Goal: Task Accomplishment & Management: Manage account settings

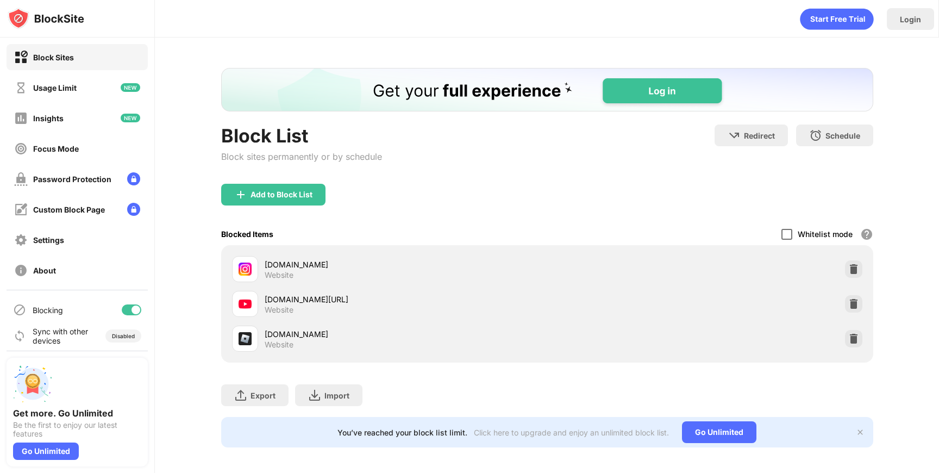
click at [789, 235] on div at bounding box center [786, 234] width 11 height 11
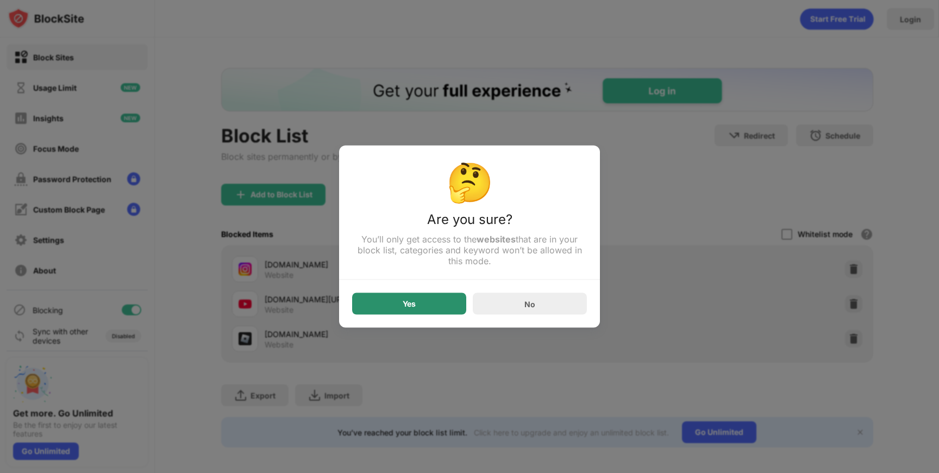
click at [390, 309] on div "Yes" at bounding box center [409, 304] width 114 height 22
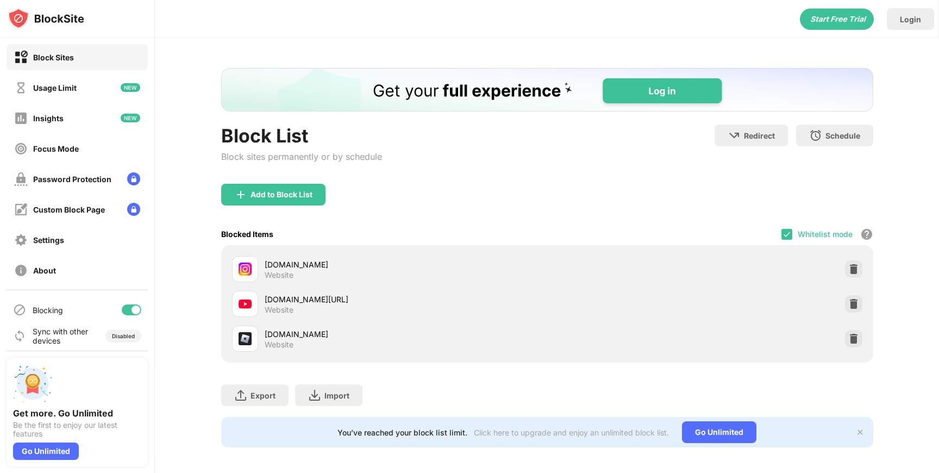
click at [786, 241] on div "Whitelist mode Block all websites except for those in your whitelist. Whitelist…" at bounding box center [827, 234] width 92 height 22
click at [786, 236] on img at bounding box center [786, 234] width 9 height 9
click at [730, 187] on div "Add to Block List" at bounding box center [547, 203] width 652 height 39
click at [788, 236] on div at bounding box center [786, 234] width 11 height 11
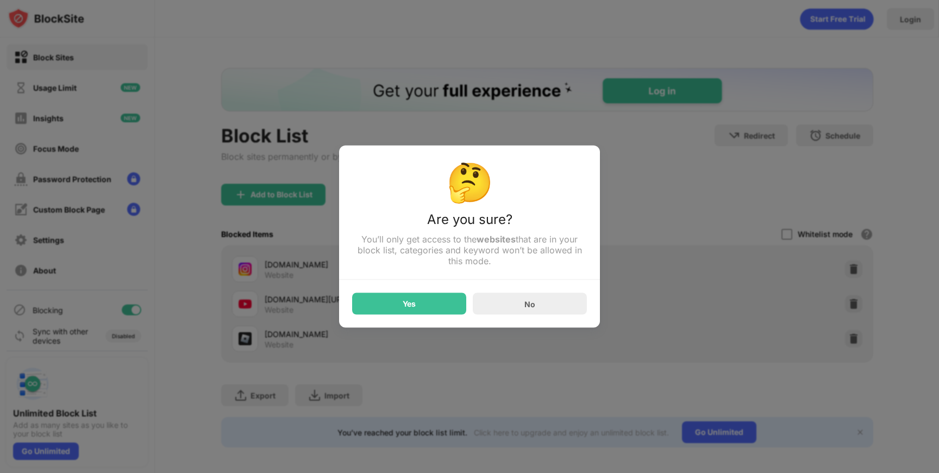
click at [735, 145] on div at bounding box center [469, 236] width 939 height 473
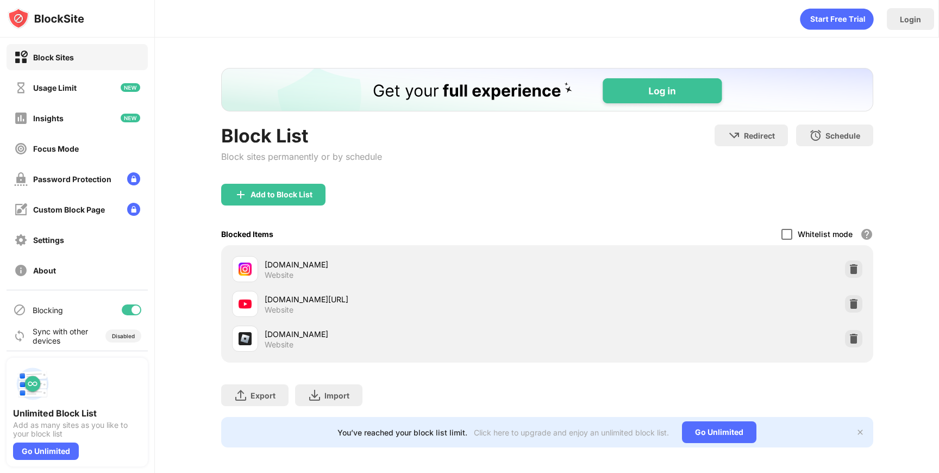
click at [789, 236] on div at bounding box center [786, 234] width 11 height 11
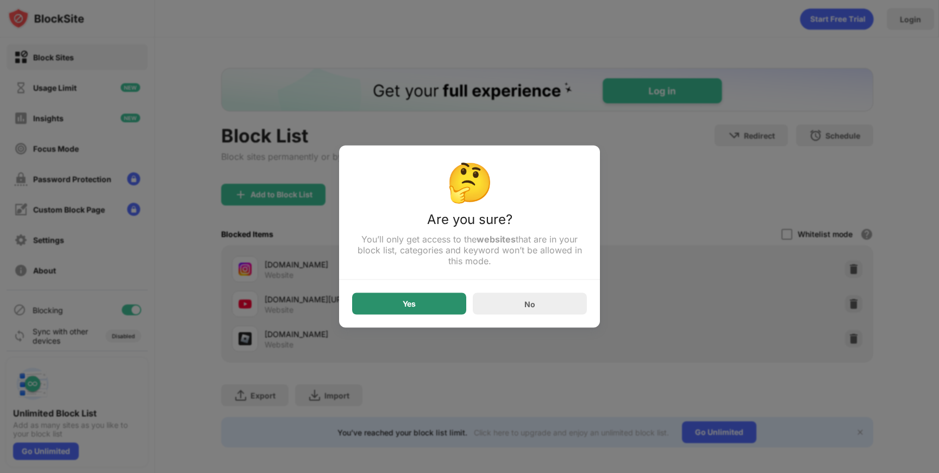
click at [421, 299] on div "Yes" at bounding box center [409, 304] width 114 height 22
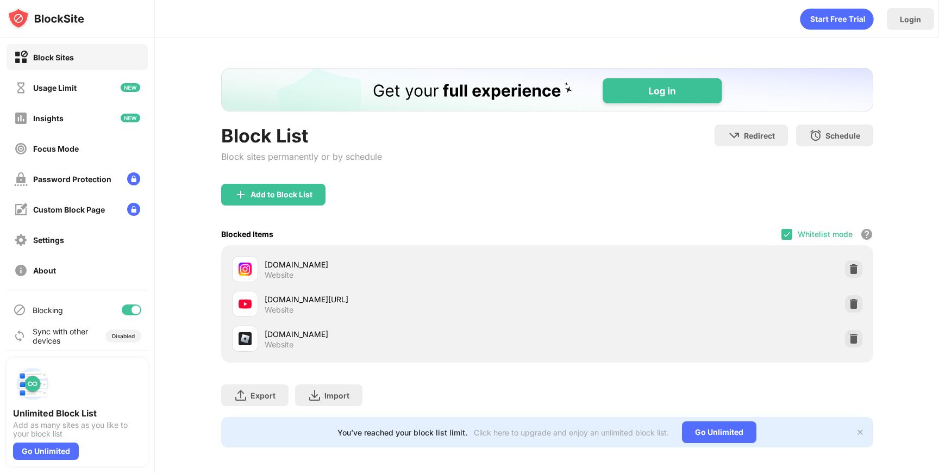
click at [795, 228] on div "Whitelist mode Block all websites except for those in your whitelist. Whitelist…" at bounding box center [827, 234] width 92 height 22
click at [791, 230] on img at bounding box center [786, 234] width 9 height 9
